Goal: Use online tool/utility: Utilize a website feature to perform a specific function

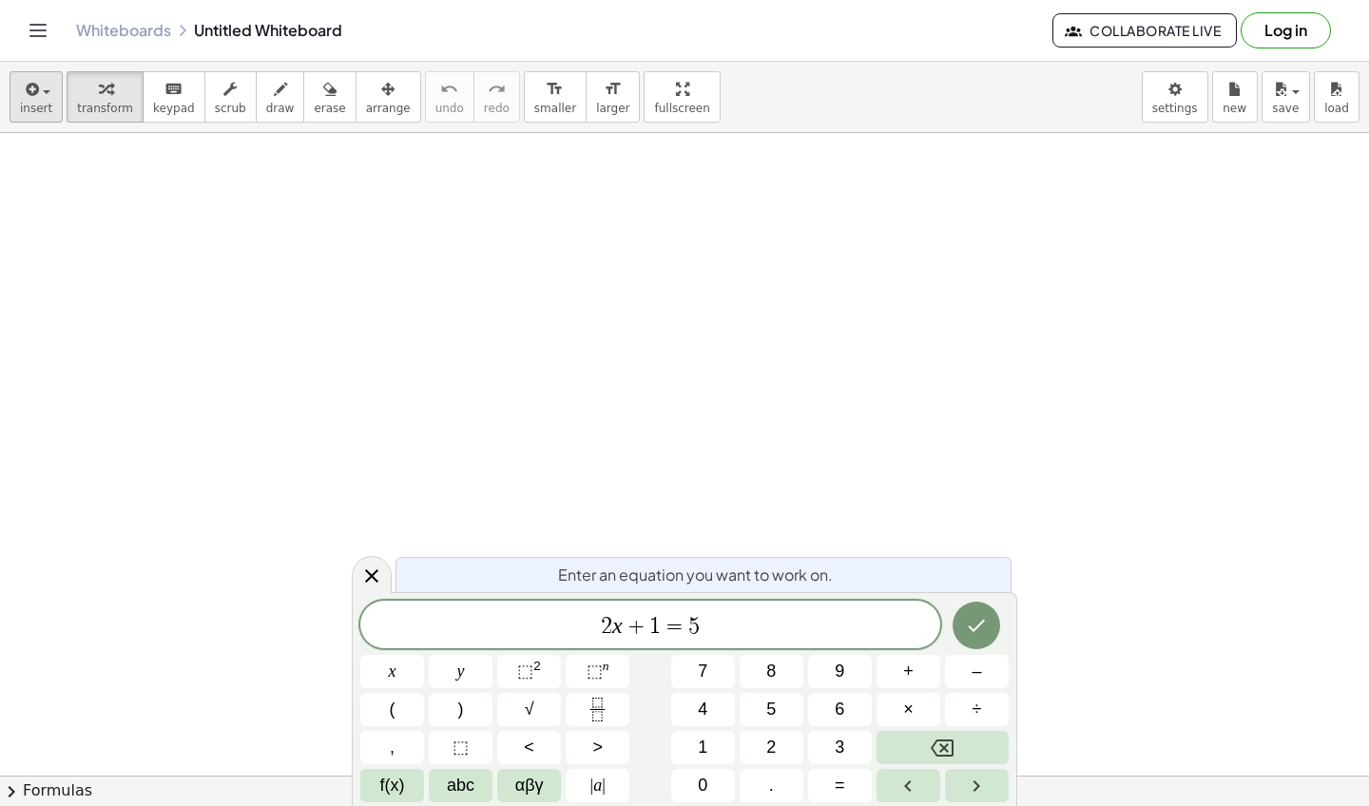
click at [48, 92] on span "button" at bounding box center [47, 92] width 8 height 4
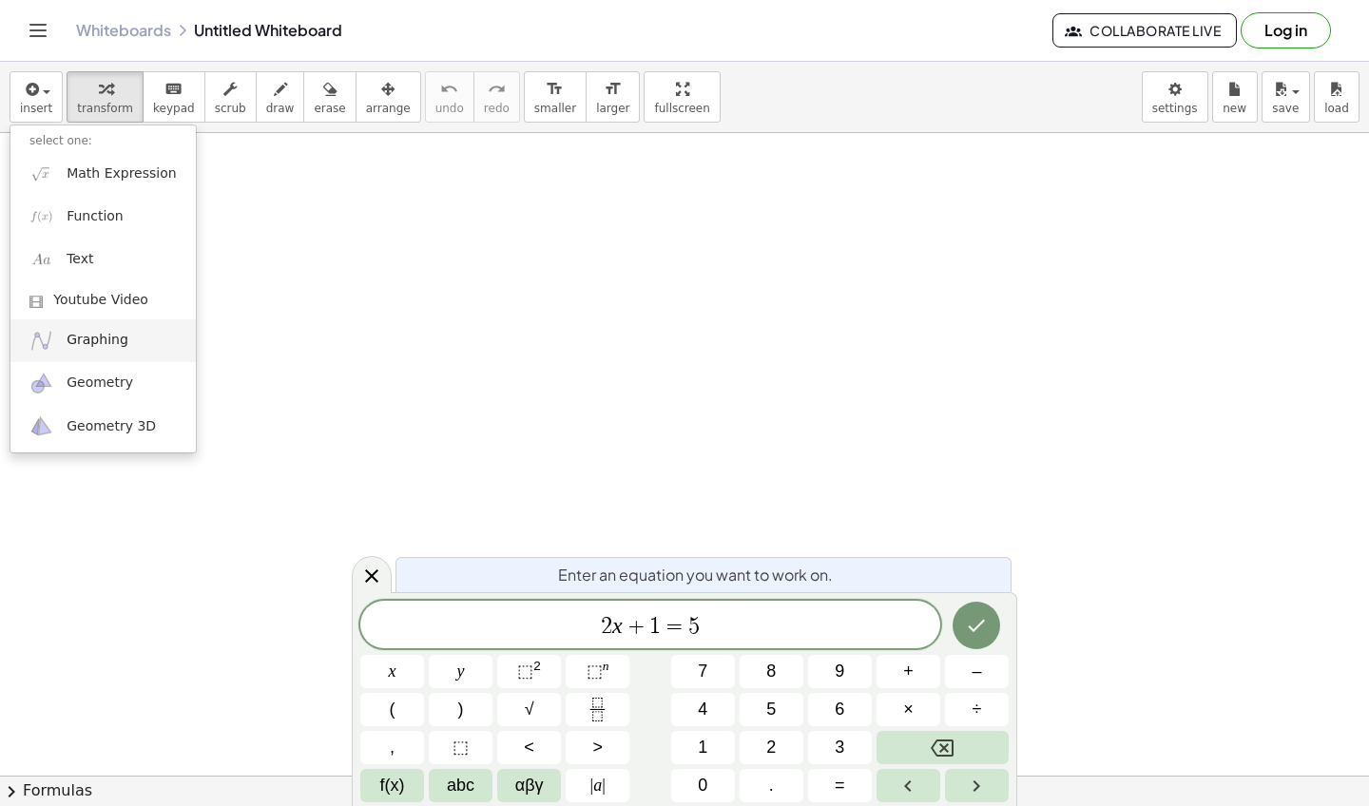
click at [106, 338] on span "Graphing" at bounding box center [98, 340] width 62 height 19
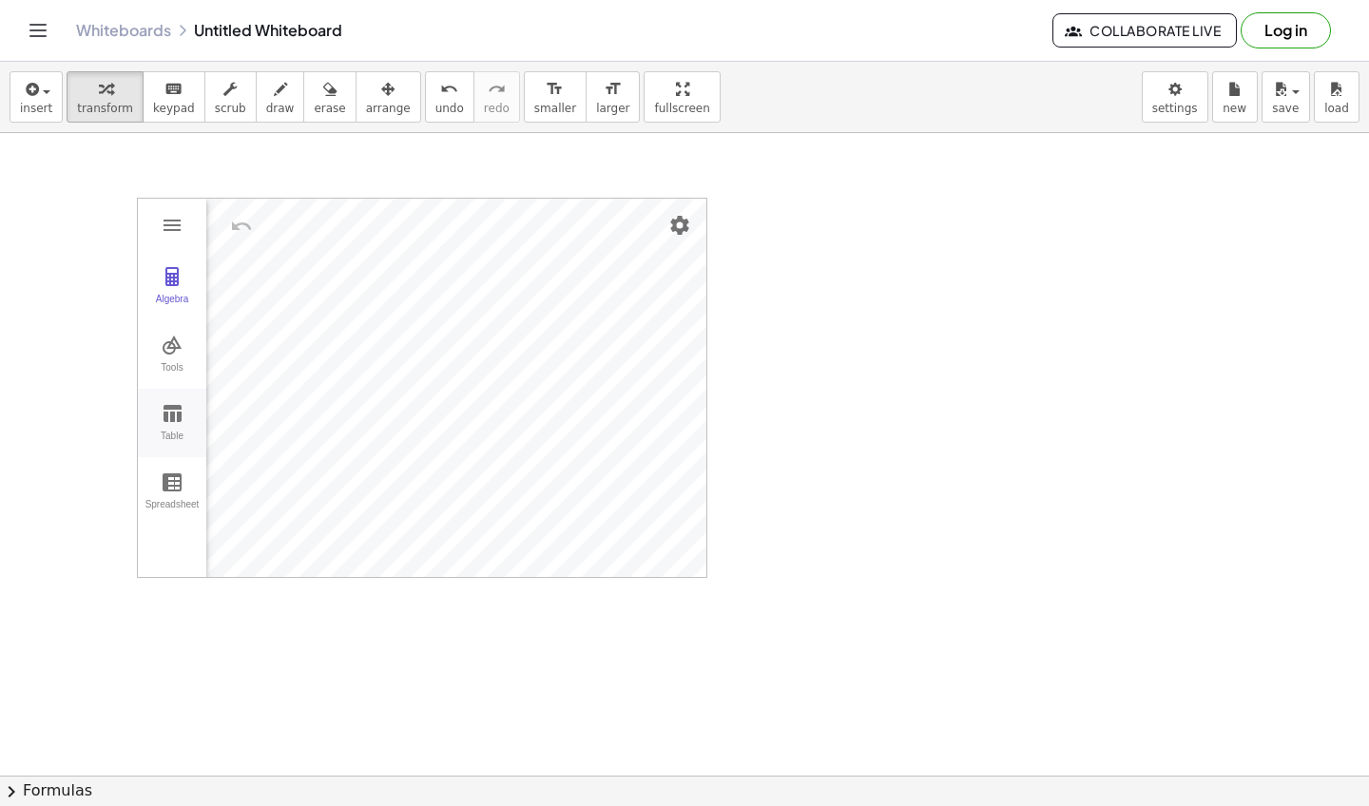
click at [181, 418] on img "Graphing Calculator" at bounding box center [172, 413] width 23 height 23
click at [175, 350] on img "Graphing Calculator" at bounding box center [172, 345] width 23 height 23
click at [180, 491] on img "Graphing Calculator" at bounding box center [172, 482] width 23 height 23
click at [51, 96] on button "insert" at bounding box center [36, 96] width 53 height 51
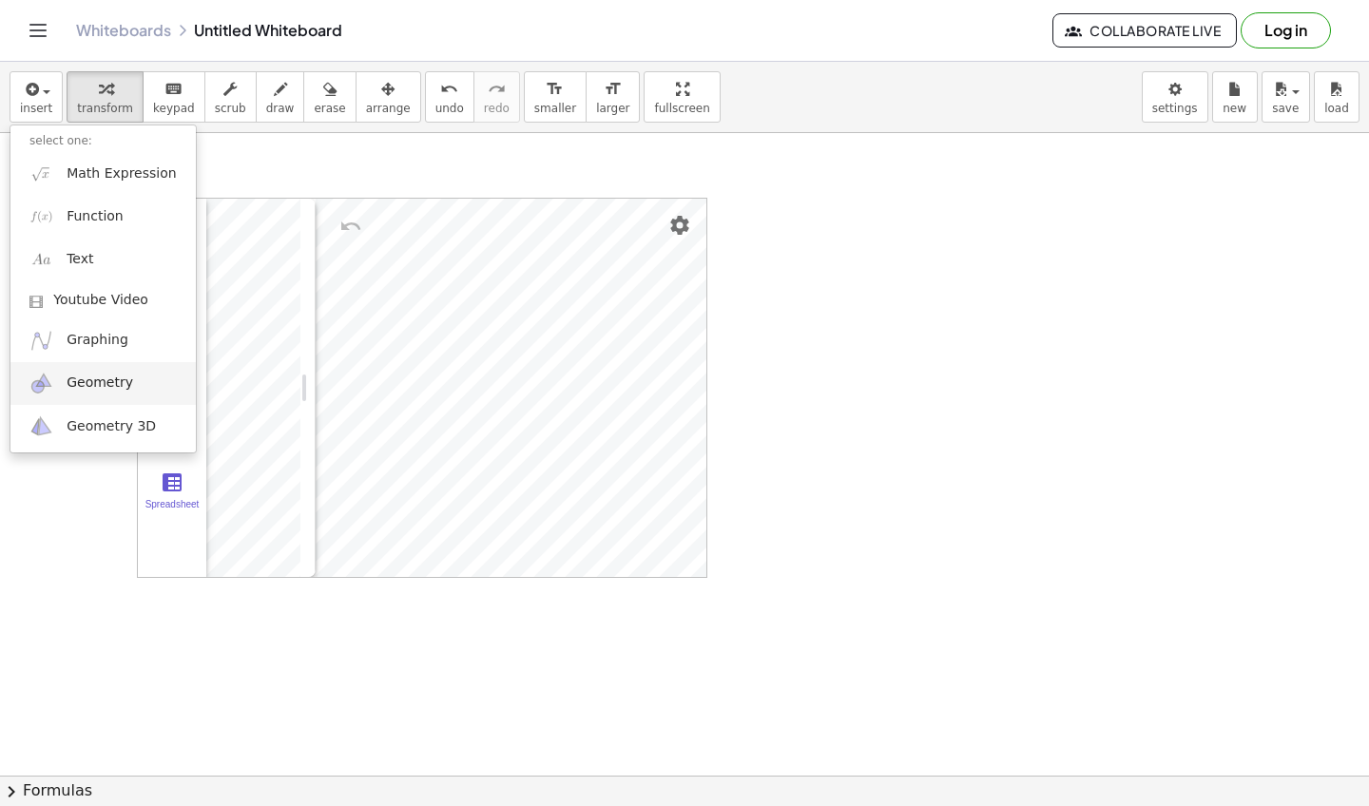
click at [103, 382] on span "Geometry" at bounding box center [100, 383] width 67 height 19
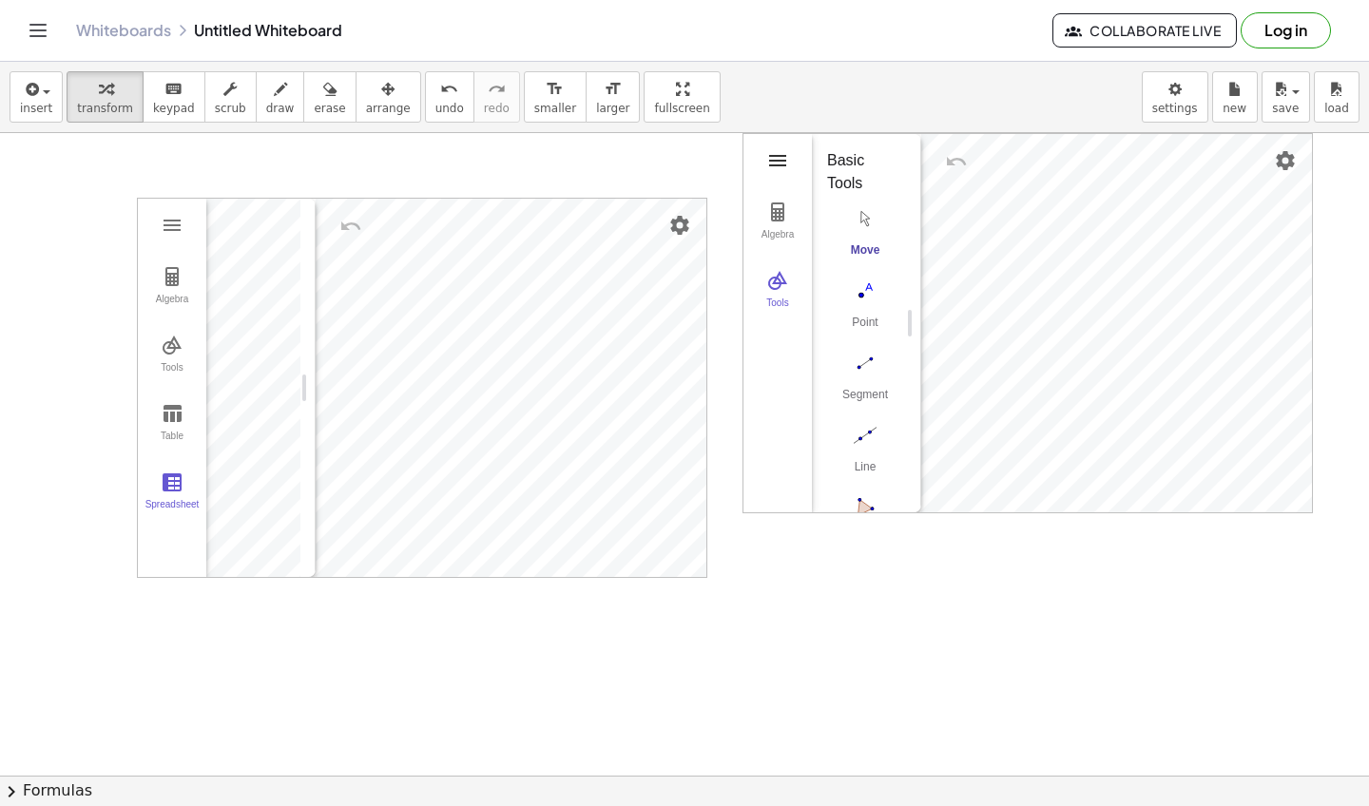
click at [779, 162] on img "Geometry" at bounding box center [777, 160] width 23 height 23
click at [871, 465] on div "Line" at bounding box center [865, 473] width 76 height 27
click at [693, 214] on button "Settings" at bounding box center [680, 225] width 34 height 34
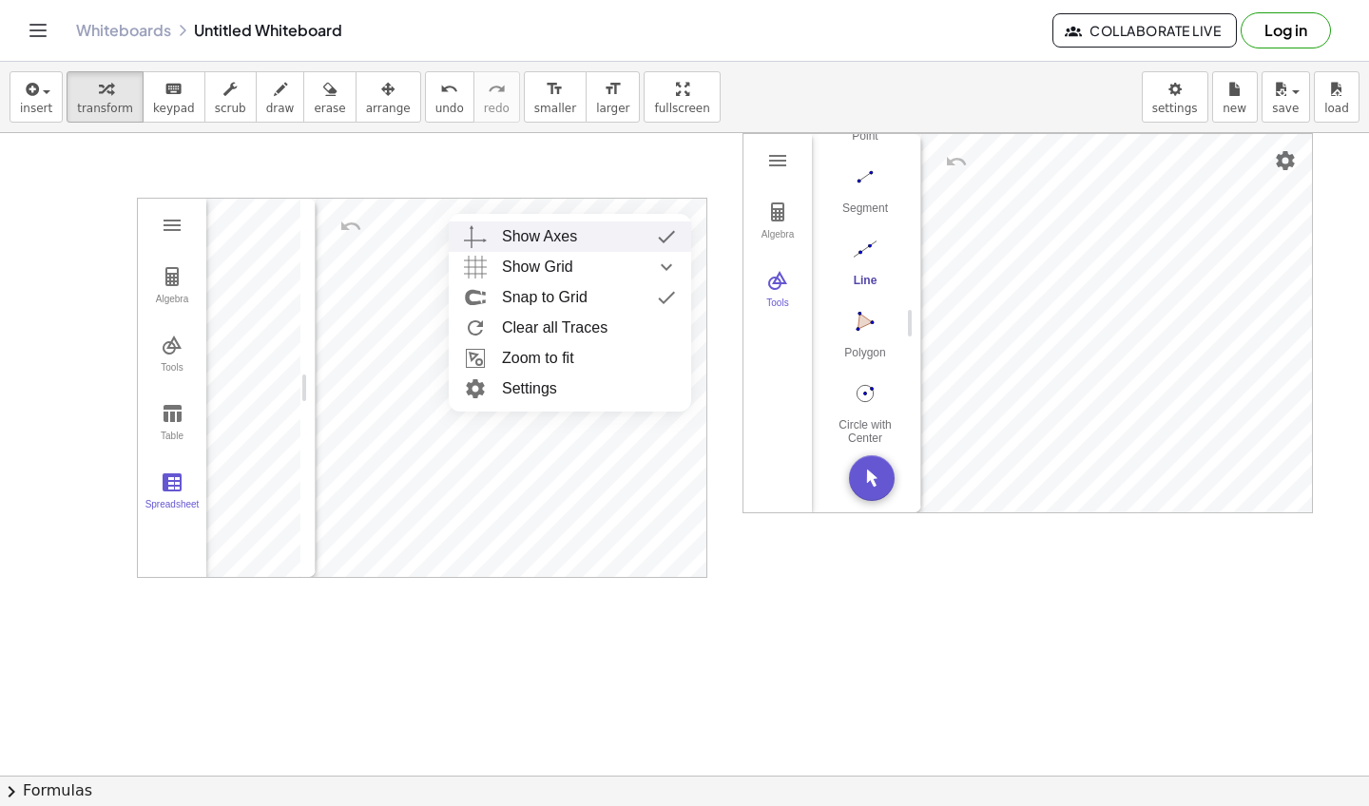
click at [254, 146] on div at bounding box center [684, 813] width 1369 height 1361
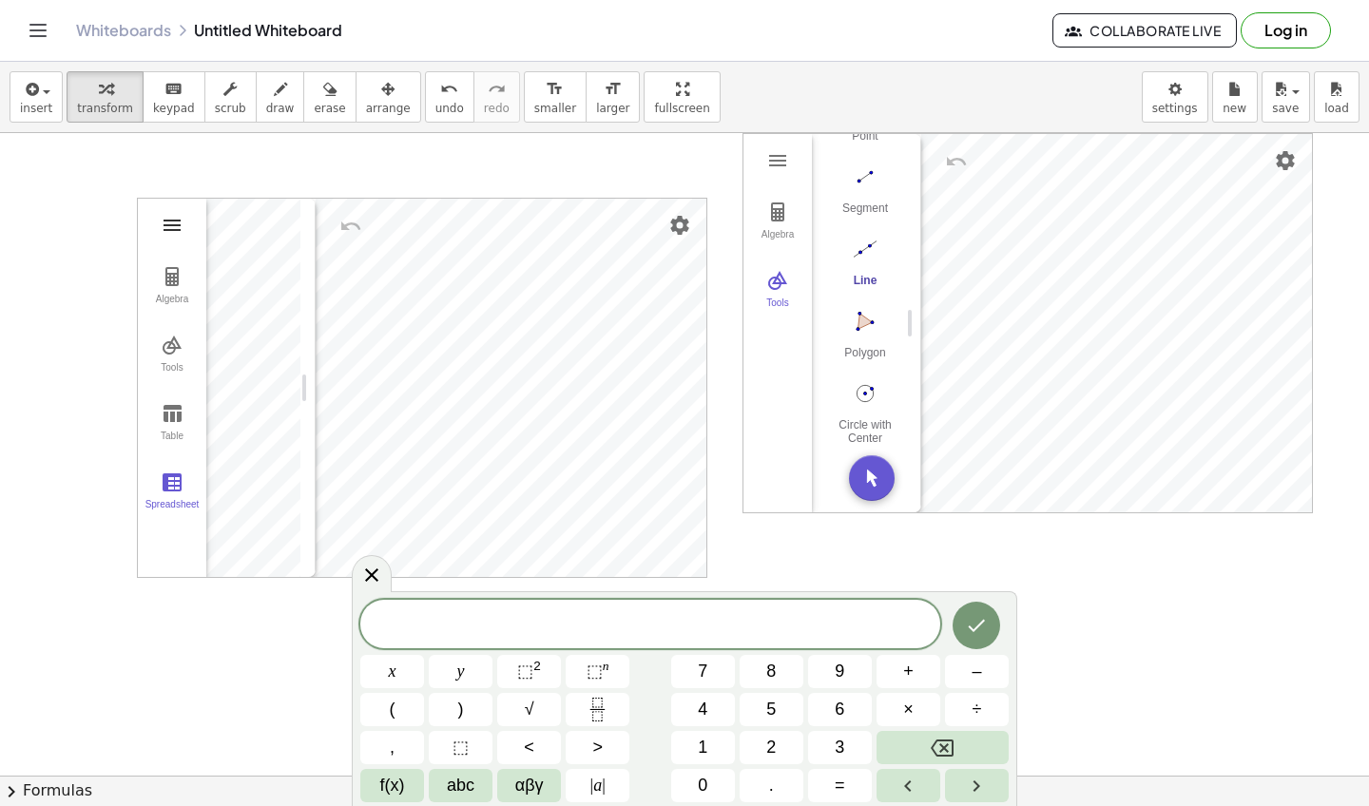
click at [177, 222] on img "Graphing Calculator" at bounding box center [172, 225] width 23 height 23
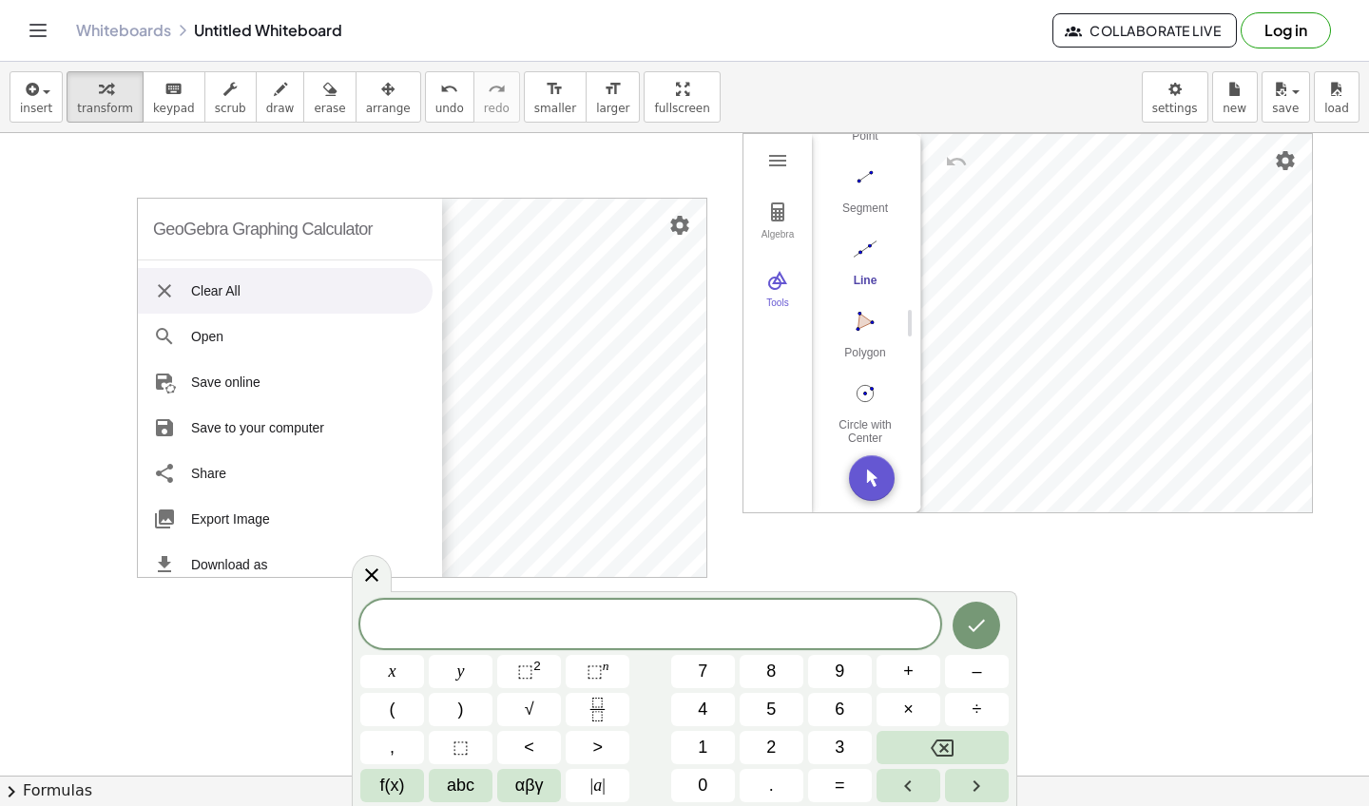
click at [217, 296] on li "Clear All" at bounding box center [285, 291] width 295 height 46
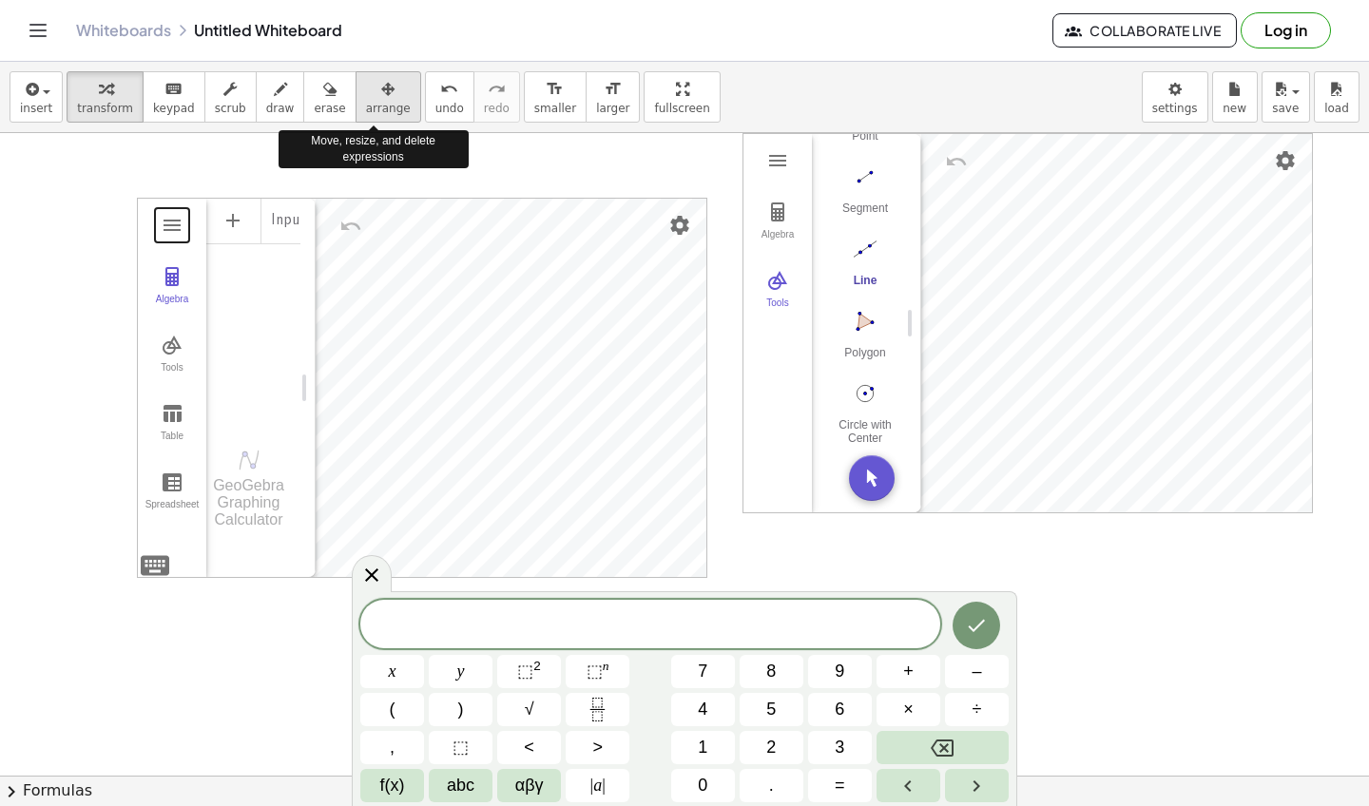
click at [377, 102] on span "arrange" at bounding box center [388, 108] width 45 height 13
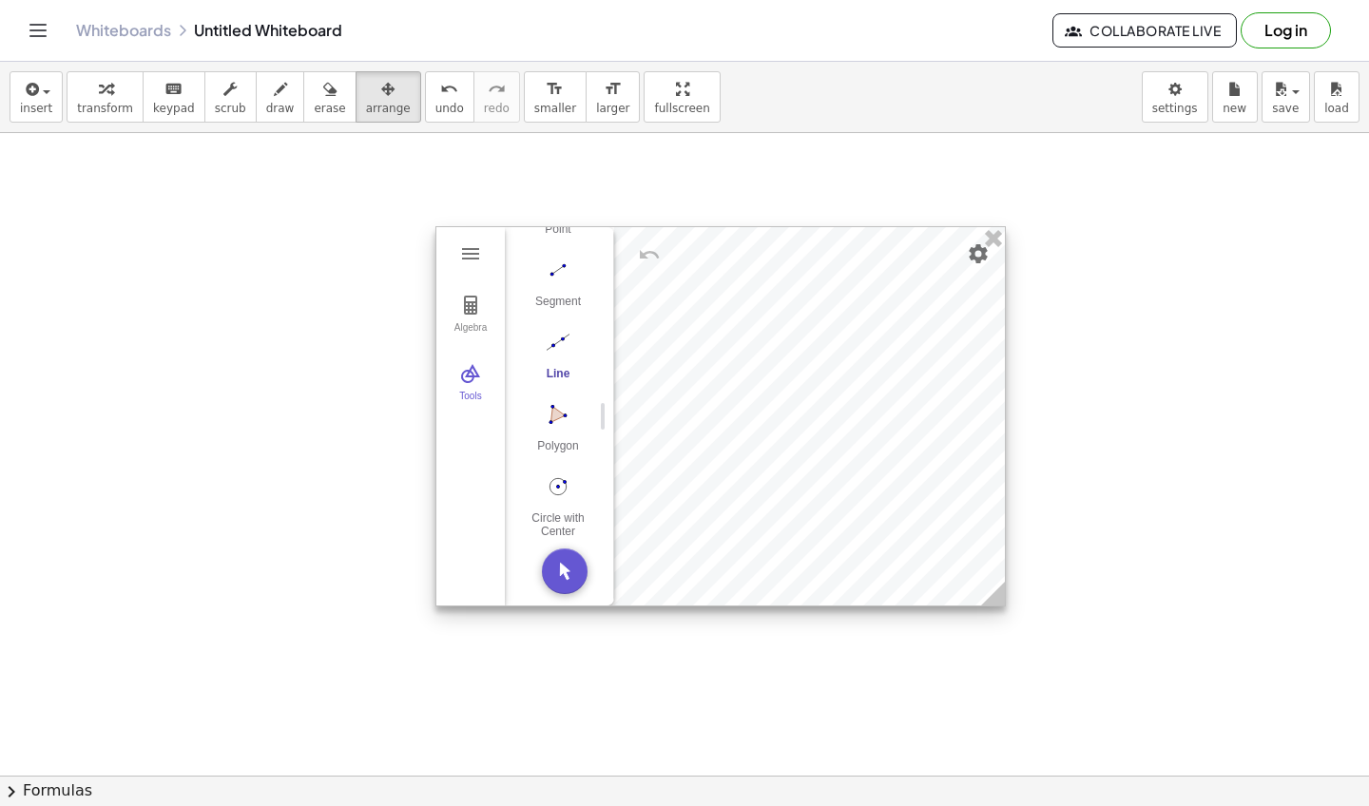
drag, startPoint x: 1132, startPoint y: 290, endPoint x: 825, endPoint y: 383, distance: 320.9
click at [825, 383] on div at bounding box center [720, 416] width 568 height 378
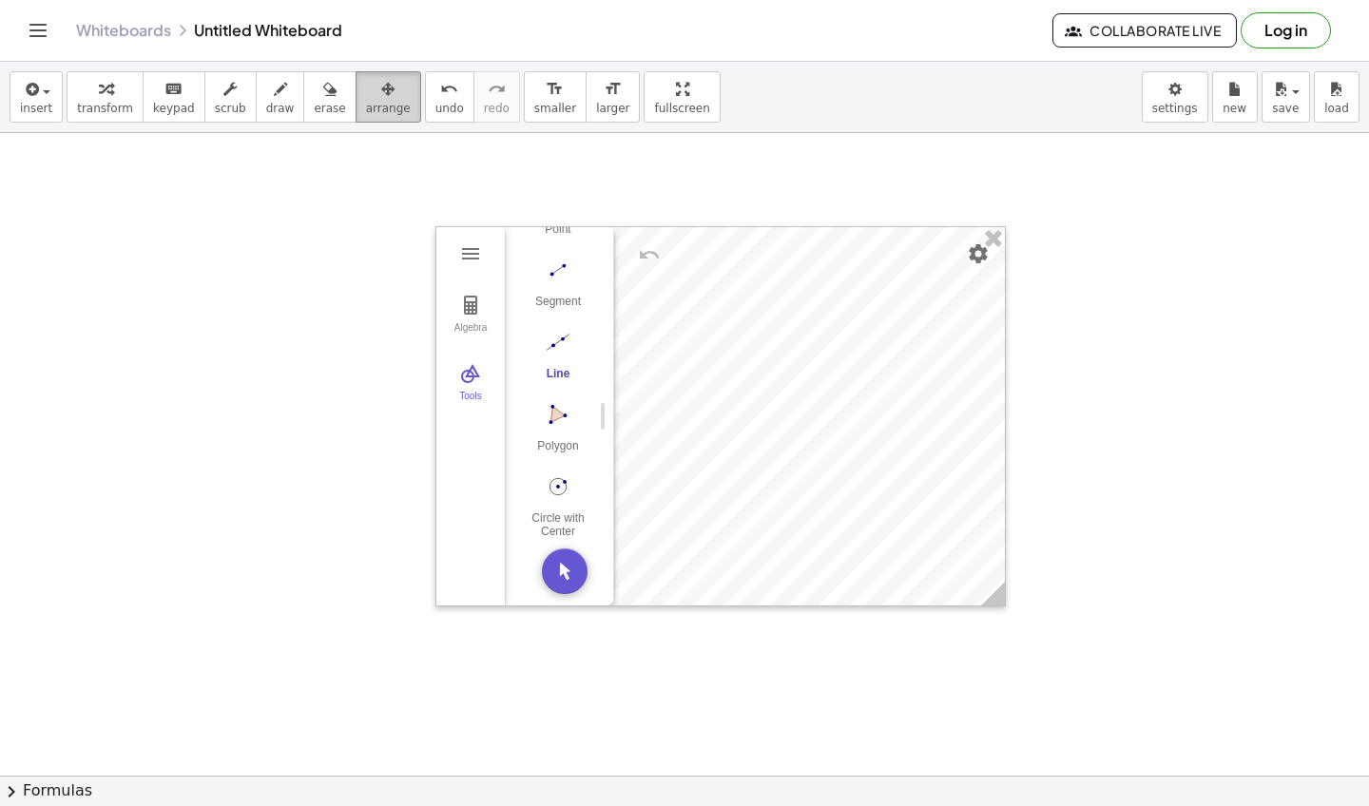
click at [381, 91] on icon "button" at bounding box center [387, 89] width 13 height 23
click at [535, 163] on div at bounding box center [684, 813] width 1369 height 1361
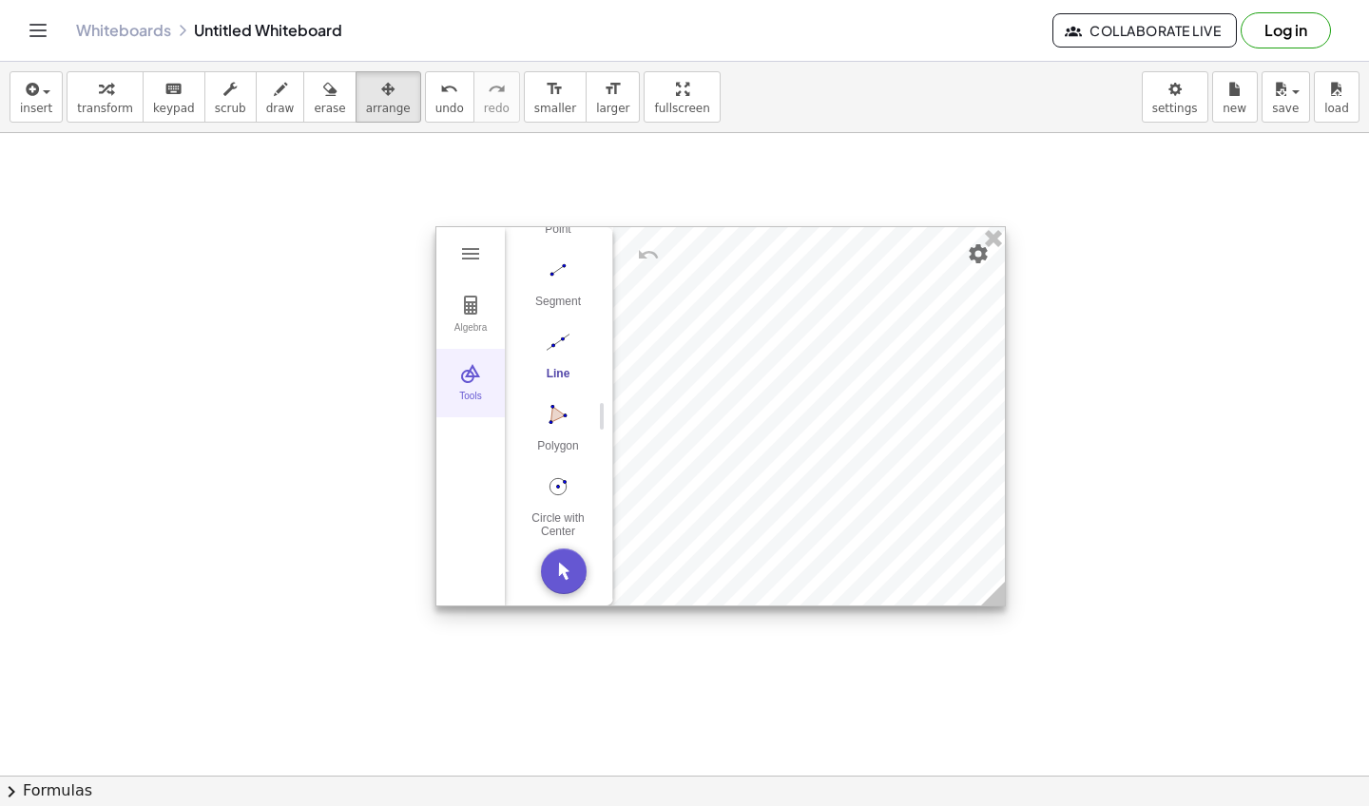
click at [479, 389] on button "Tools" at bounding box center [470, 383] width 68 height 68
click at [471, 248] on img "Geometry" at bounding box center [470, 253] width 23 height 23
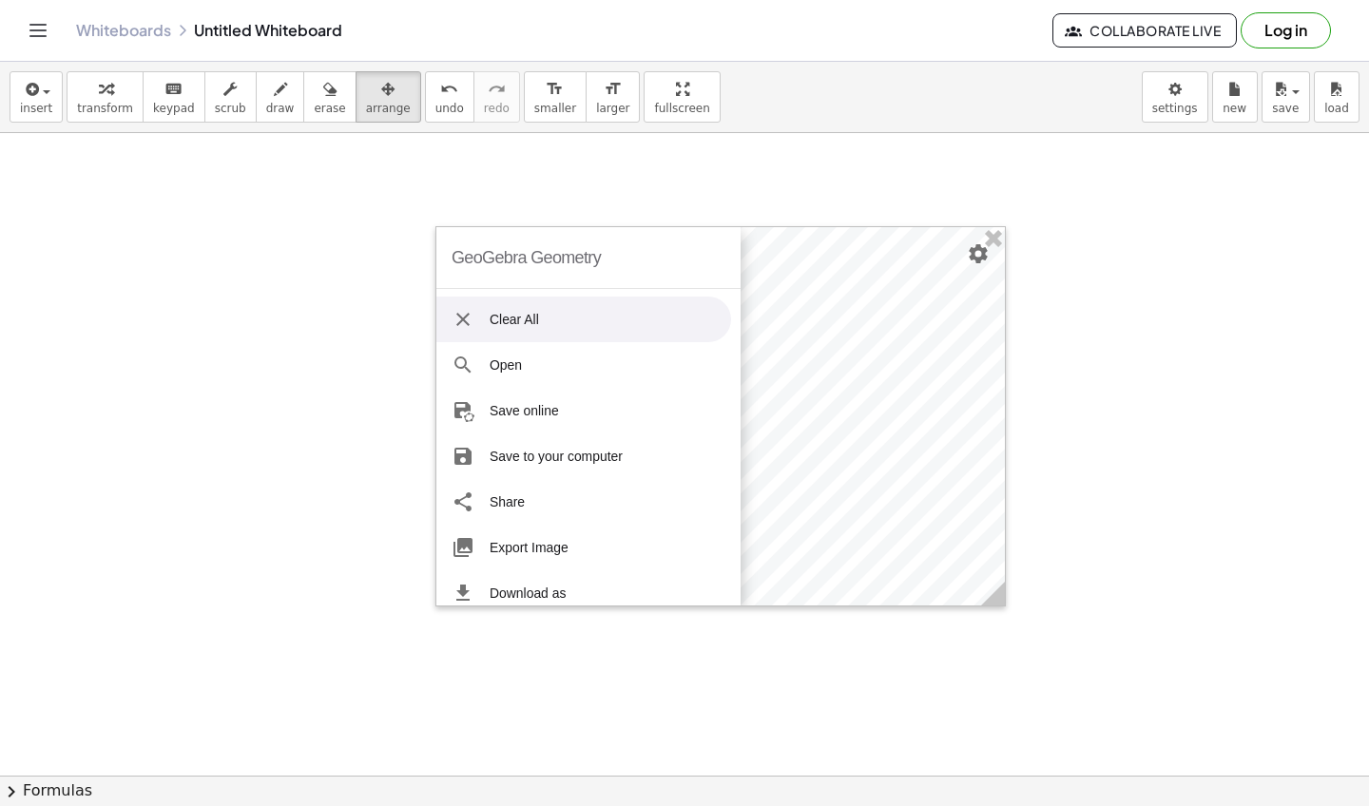
click at [1172, 310] on div at bounding box center [684, 813] width 1369 height 1361
click at [855, 324] on div at bounding box center [720, 416] width 568 height 378
click at [583, 185] on div at bounding box center [684, 813] width 1369 height 1361
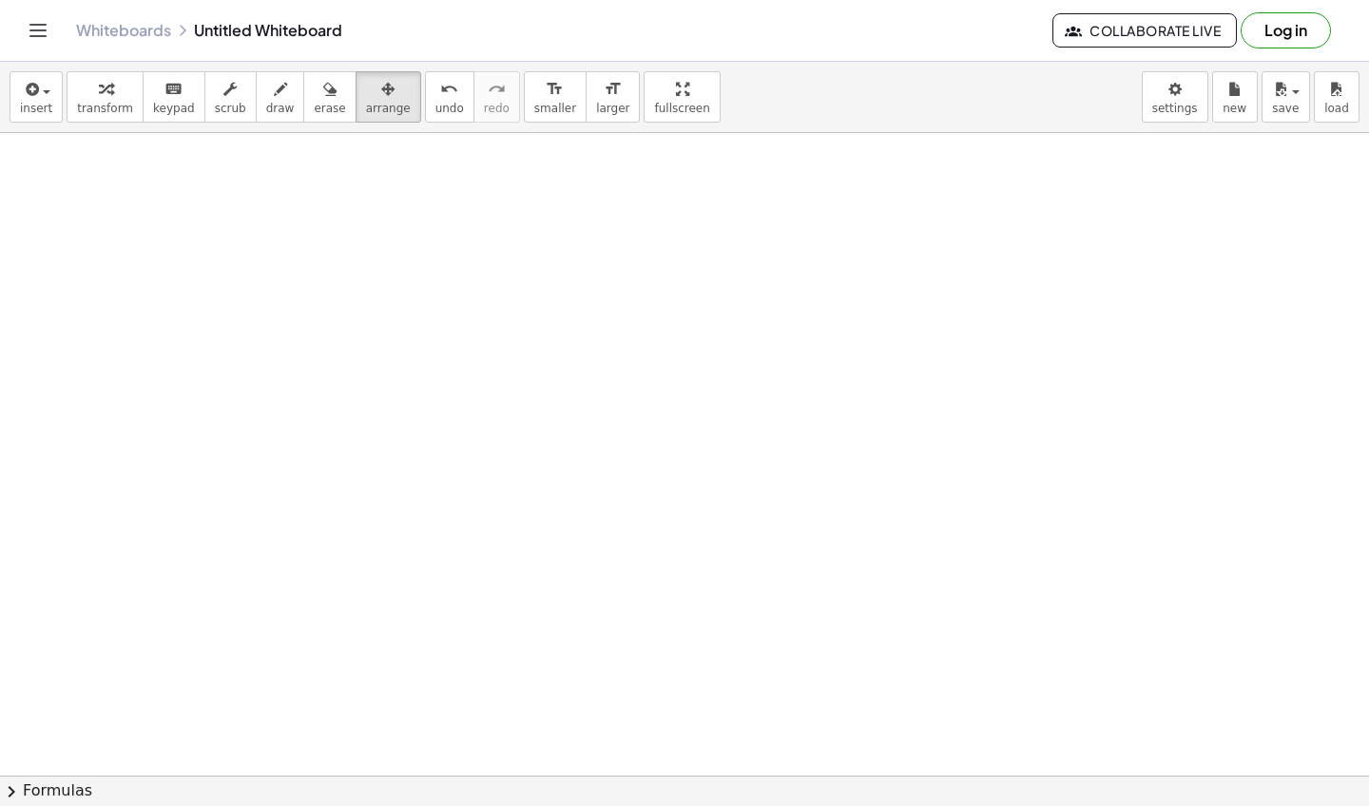
click at [36, 31] on icon "Toggle navigation" at bounding box center [38, 30] width 23 height 23
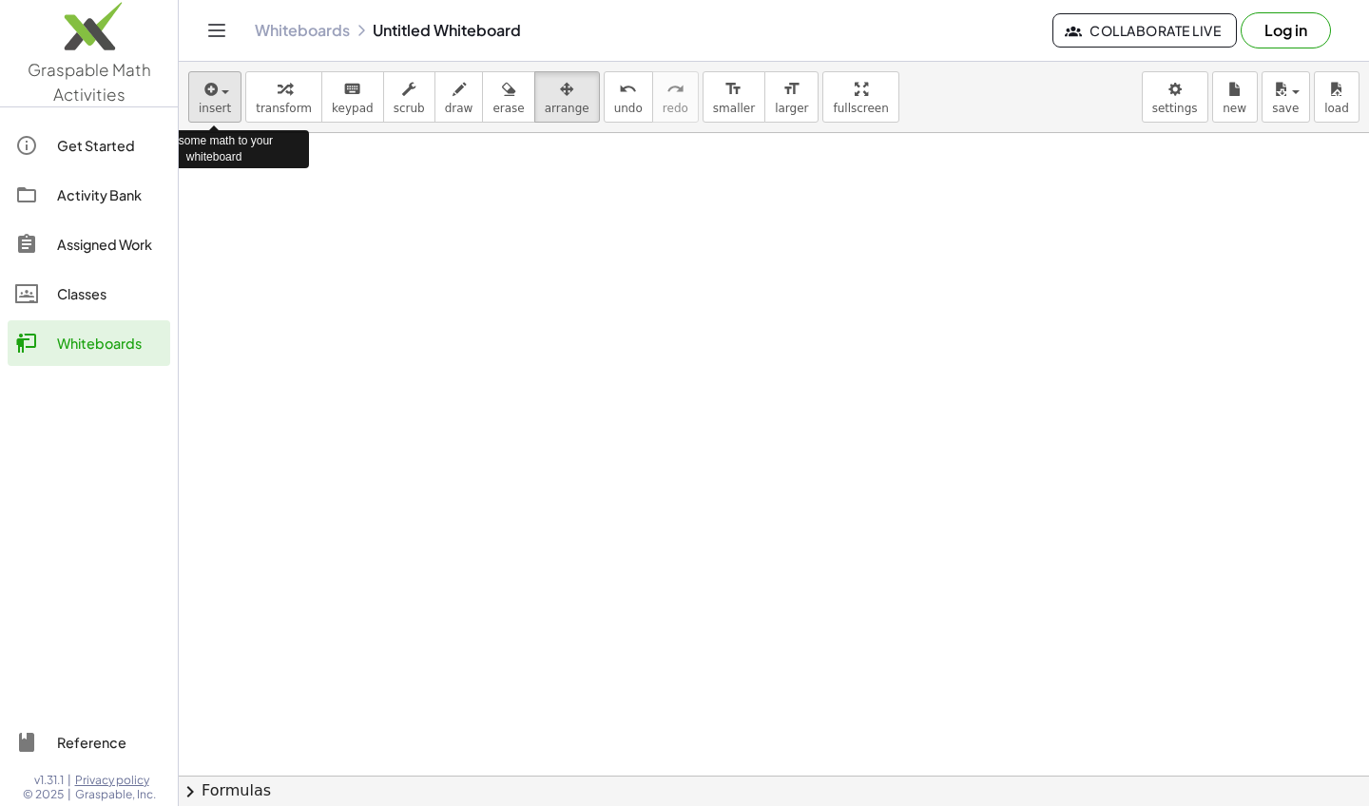
click at [229, 91] on div "button" at bounding box center [215, 88] width 32 height 23
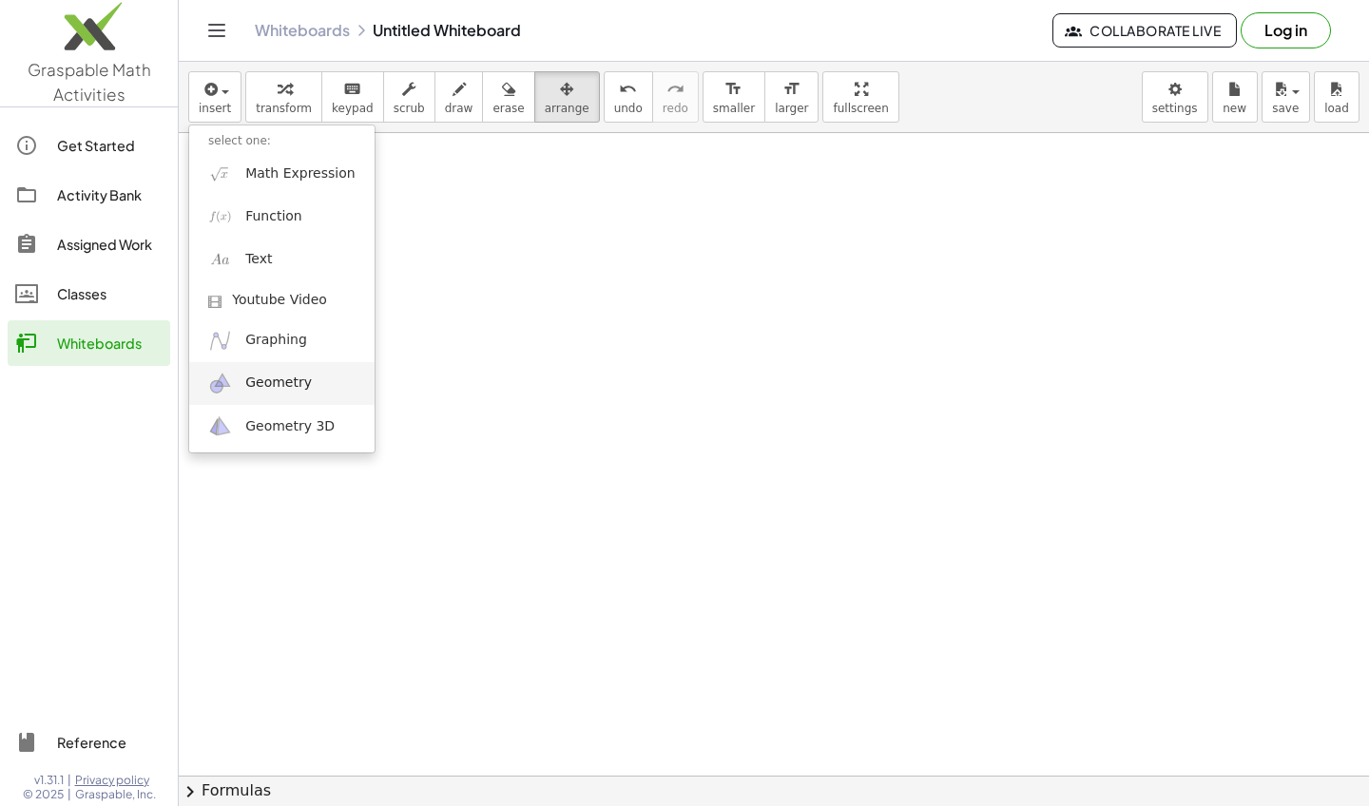
click at [243, 385] on link "Geometry" at bounding box center [281, 383] width 185 height 43
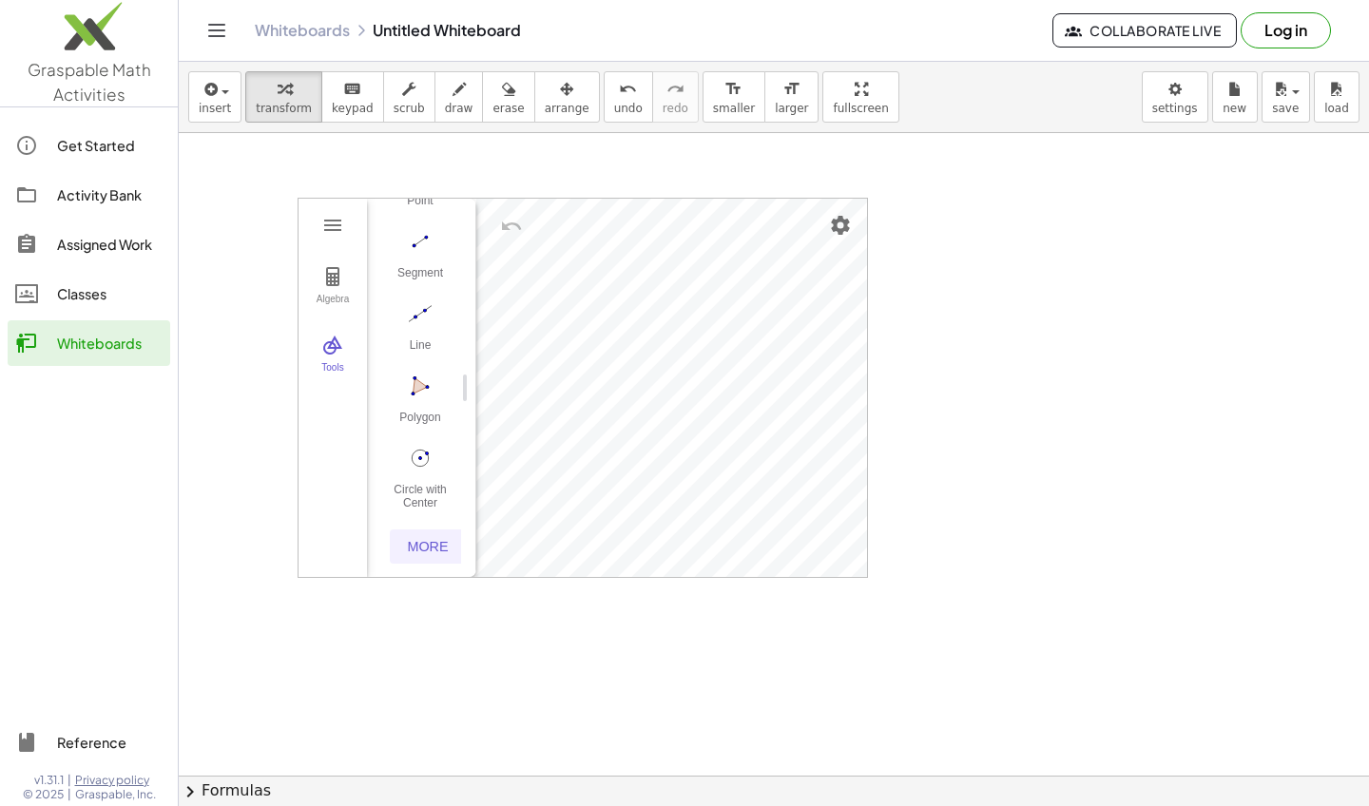
click at [440, 547] on div "More" at bounding box center [427, 546] width 61 height 15
click at [427, 306] on img "Line. Select two points or positions" at bounding box center [420, 310] width 76 height 30
click at [426, 249] on img "Segment. Select two points or positions" at bounding box center [420, 237] width 76 height 30
click at [429, 308] on img "Line. Select two points or positions" at bounding box center [420, 310] width 76 height 30
click at [431, 263] on div "Segment" at bounding box center [420, 275] width 76 height 27
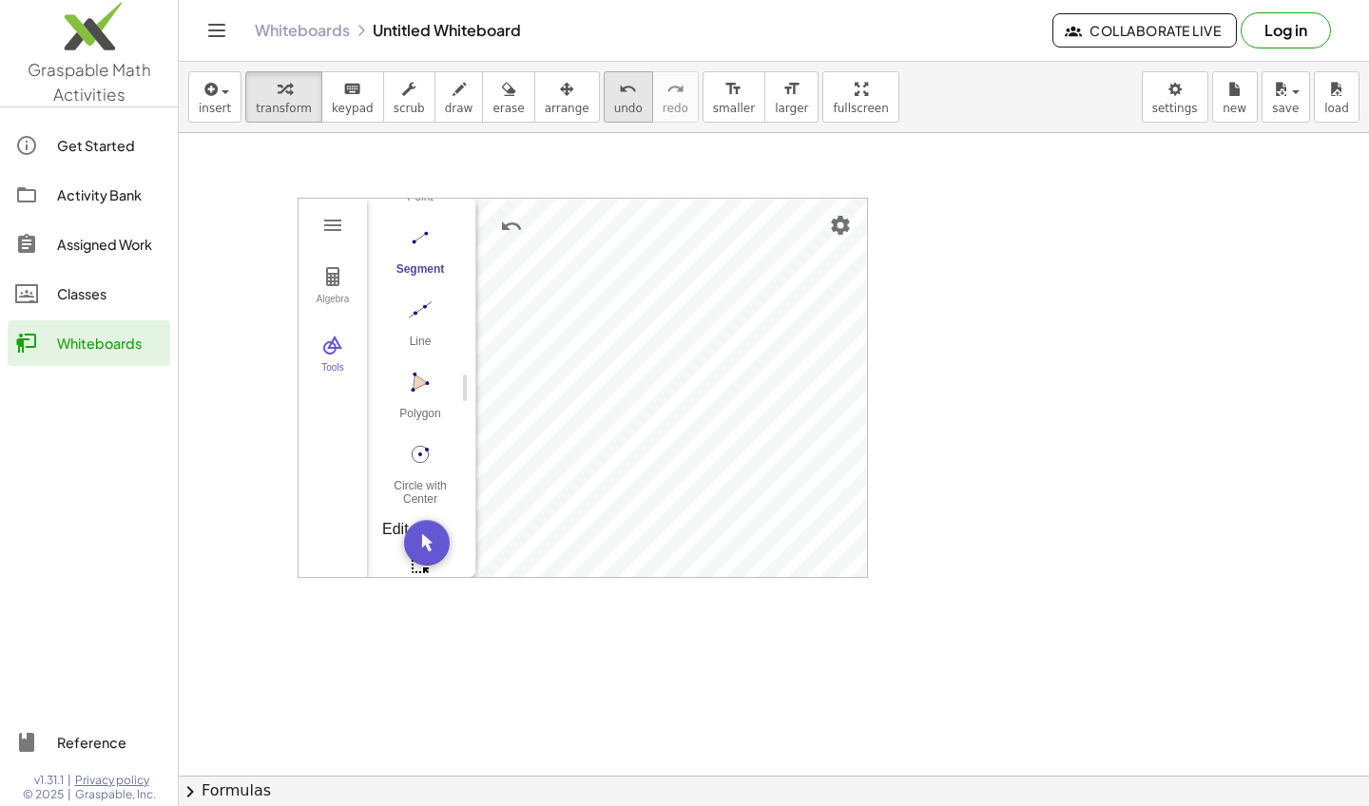
click at [619, 94] on icon "undo" at bounding box center [628, 89] width 18 height 23
